Goal: Find specific page/section: Find specific page/section

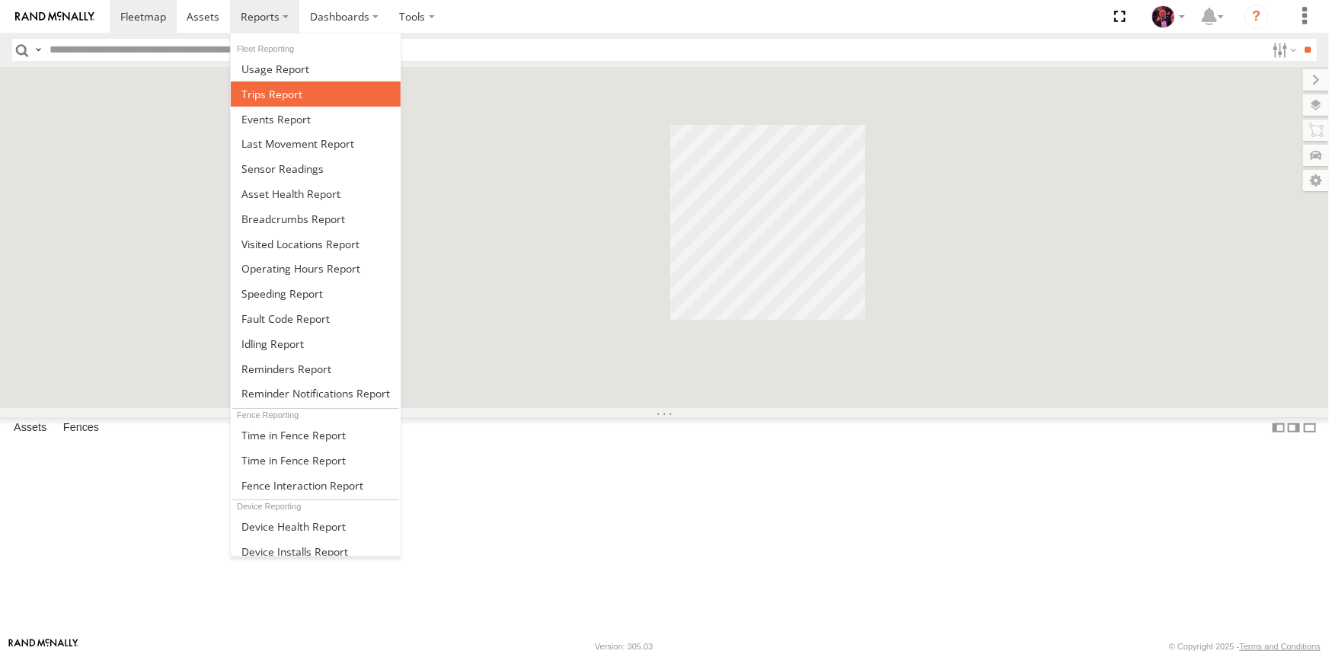
drag, startPoint x: 0, startPoint y: 0, endPoint x: 263, endPoint y: 91, distance: 278.0
click at [263, 91] on span at bounding box center [271, 94] width 61 height 14
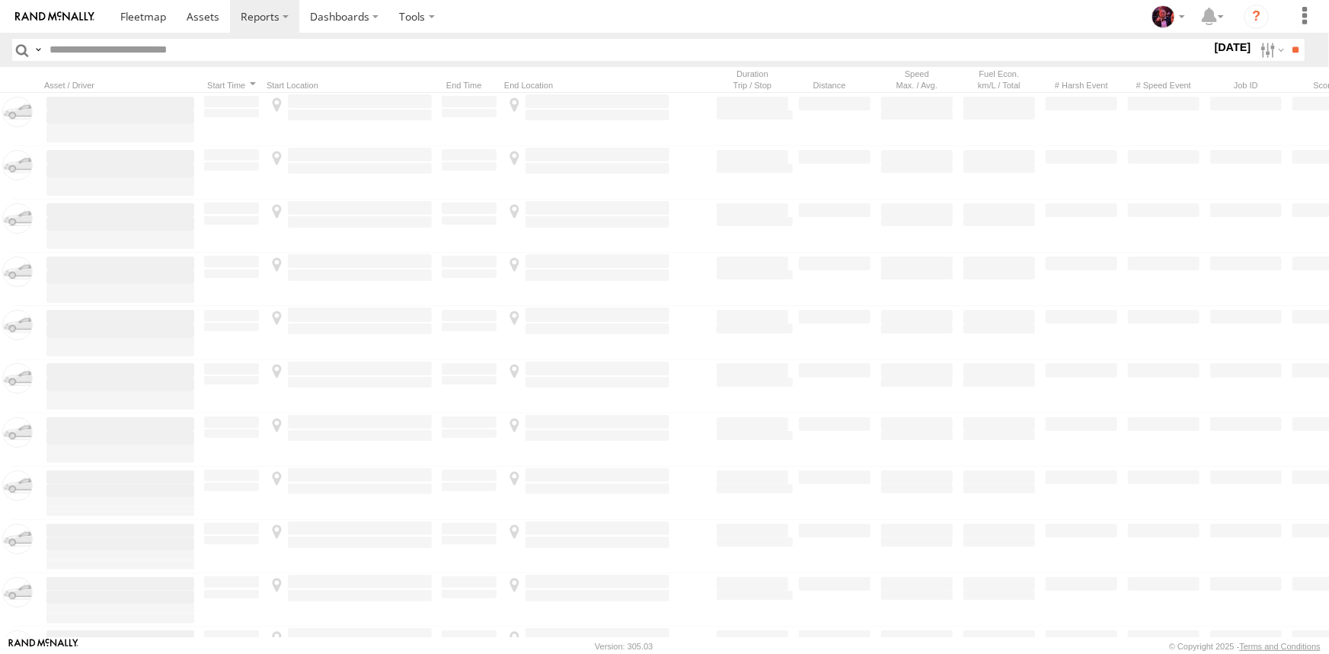
click at [34, 46] on label at bounding box center [38, 50] width 12 height 22
click at [0, 0] on span "Registration" at bounding box center [0, 0] width 0 height 0
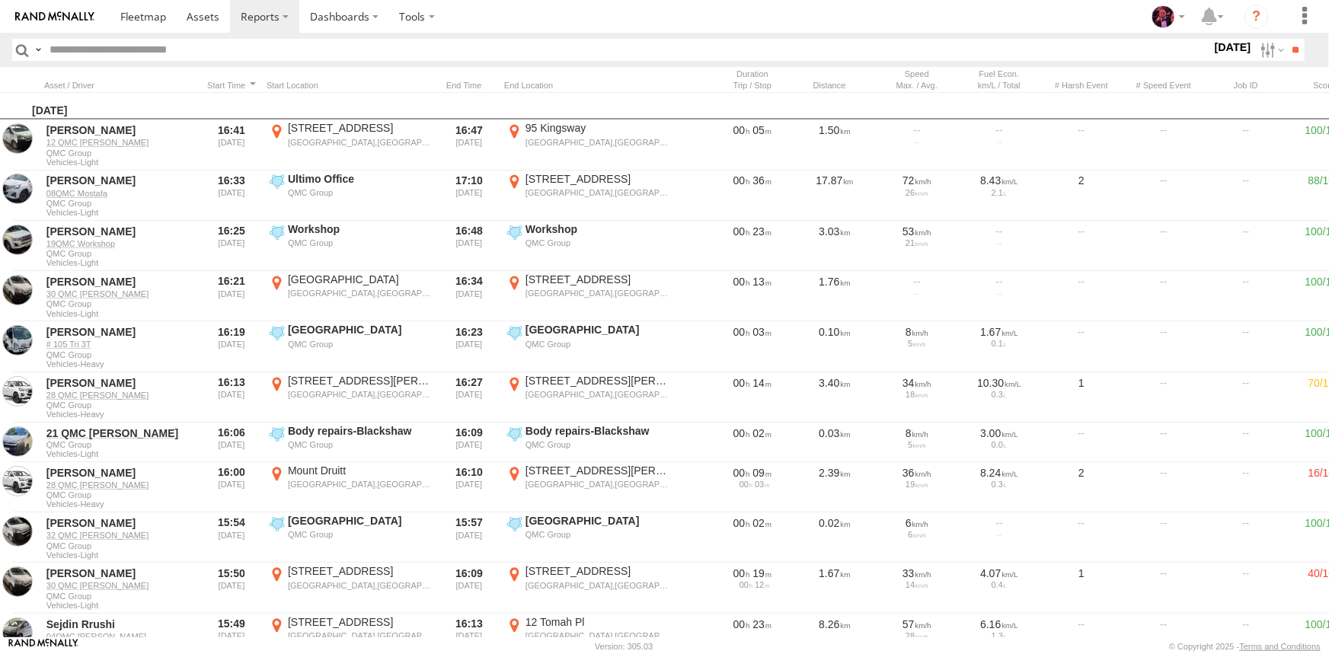
click at [115, 53] on input "text" at bounding box center [627, 50] width 1168 height 22
type input "*****"
drag, startPoint x: 1264, startPoint y: 42, endPoint x: 1268, endPoint y: 50, distance: 9.5
click at [1265, 43] on label at bounding box center [1271, 50] width 33 height 22
click at [0, 0] on label at bounding box center [0, 0] width 0 height 0
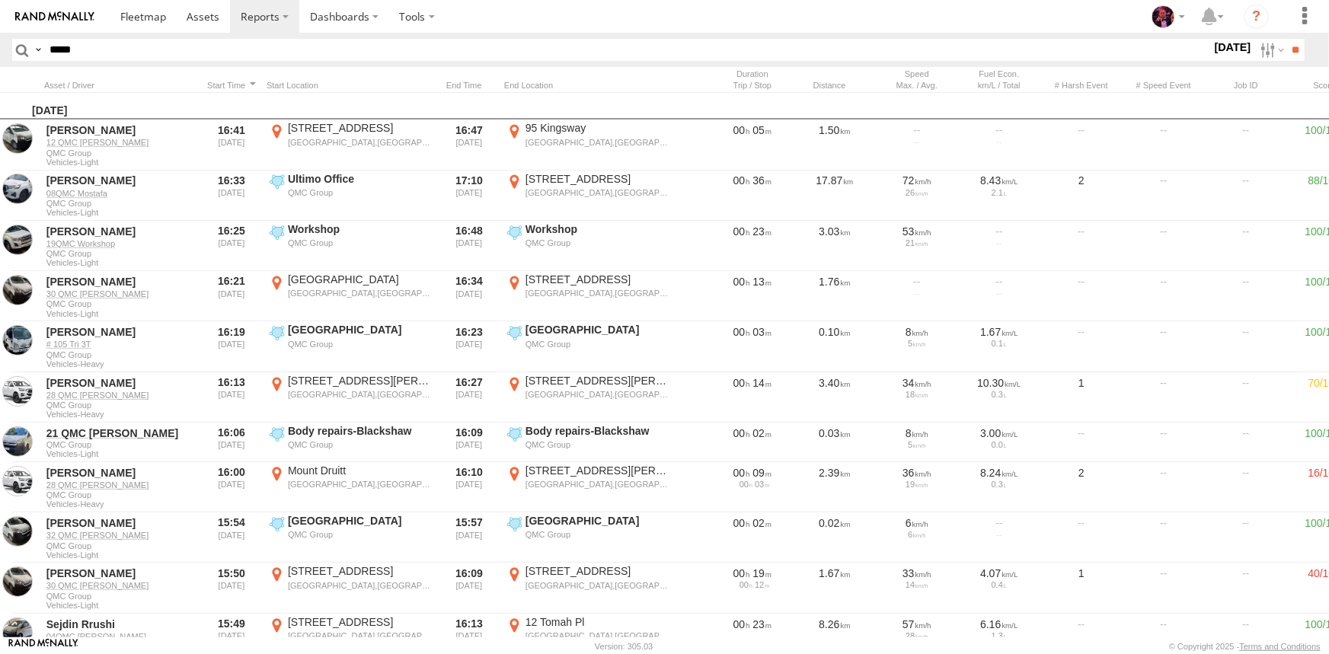
click at [0, 0] on label at bounding box center [0, 0] width 0 height 0
click at [1291, 51] on input "**" at bounding box center [1296, 50] width 18 height 22
